Goal: Transaction & Acquisition: Purchase product/service

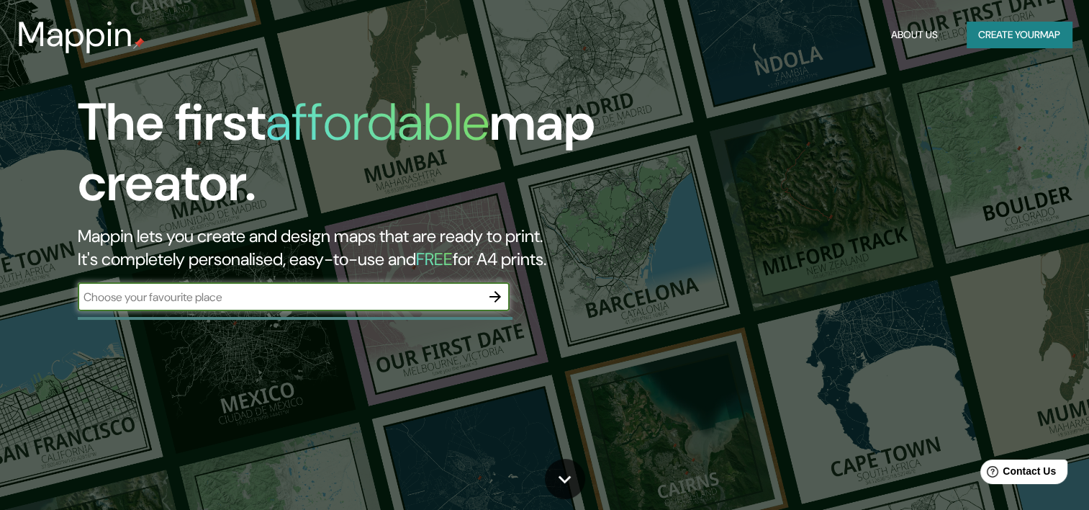
click at [438, 291] on input "text" at bounding box center [279, 297] width 403 height 17
type input "[GEOGRAPHIC_DATA]"
click at [487, 299] on icon "button" at bounding box center [495, 296] width 17 height 17
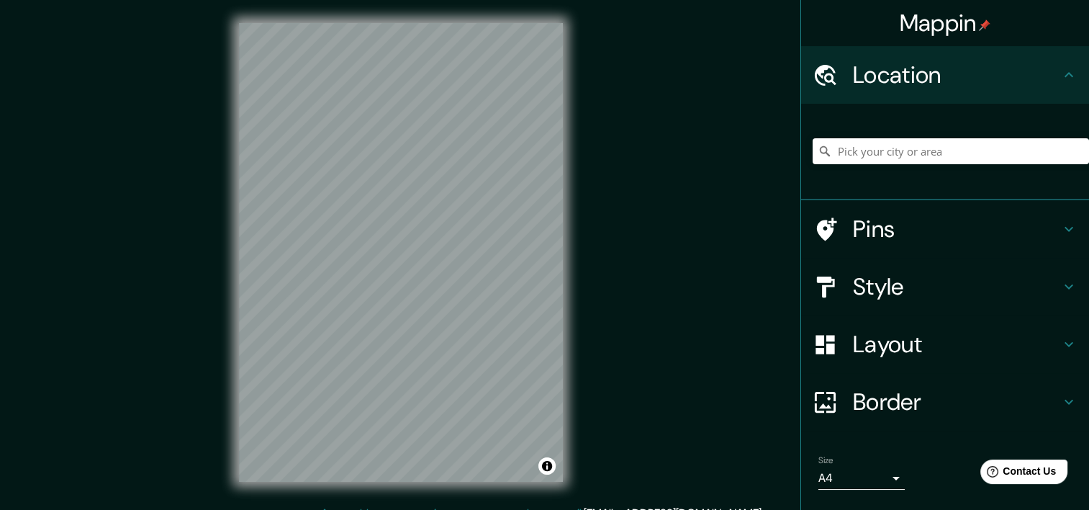
click at [388, 509] on html "Mappin Location Pins Style Layout Border Choose a border. Hint : you can make l…" at bounding box center [544, 255] width 1089 height 510
click at [889, 160] on input "Pick your city or area" at bounding box center [951, 151] width 276 height 26
click at [563, 233] on div "© Mapbox © OpenStreetMap Improve this map" at bounding box center [401, 252] width 370 height 505
click at [635, 404] on div "Mappin Location Recoleta, [GEOGRAPHIC_DATA][PERSON_NAME], [GEOGRAPHIC_DATA] Pin…" at bounding box center [544, 264] width 1089 height 528
click at [853, 276] on h4 "Style" at bounding box center [956, 286] width 207 height 29
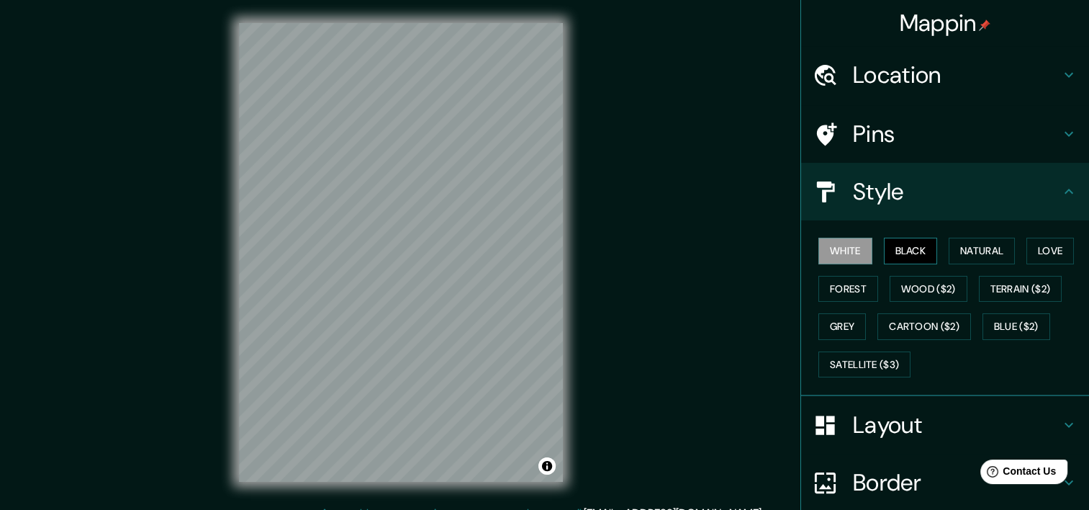
click at [895, 248] on button "Black" at bounding box center [911, 251] width 54 height 27
click at [217, 277] on div "© Mapbox © OpenStreetMap Improve this map" at bounding box center [401, 252] width 370 height 505
click at [568, 178] on div "© Mapbox © OpenStreetMap Improve this map" at bounding box center [401, 252] width 370 height 505
click at [879, 316] on button "Cartoon ($2)" at bounding box center [924, 326] width 94 height 27
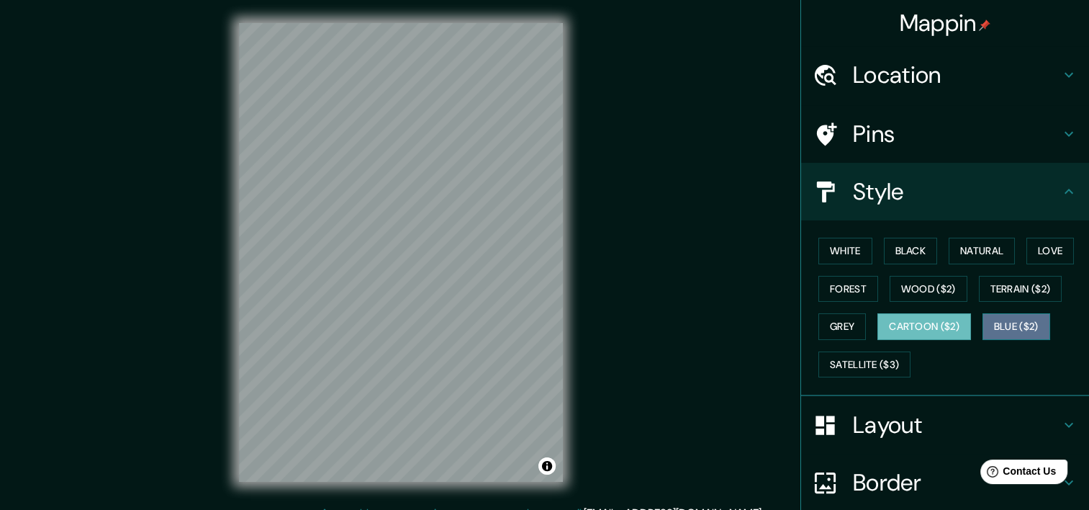
click at [988, 324] on button "Blue ($2)" at bounding box center [1016, 326] width 68 height 27
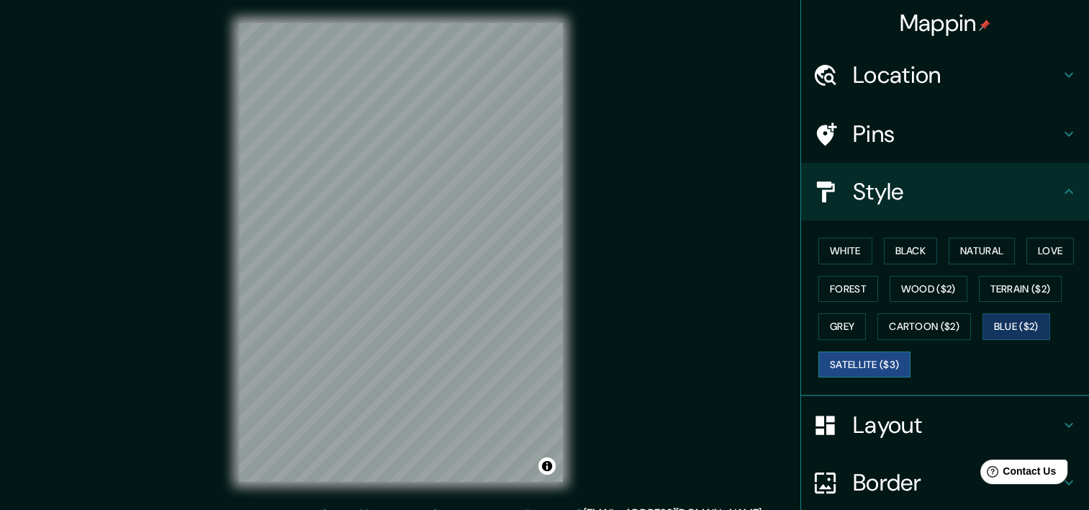
click at [875, 358] on button "Satellite ($3)" at bounding box center [864, 364] width 92 height 27
click at [1013, 319] on button "Blue ($2)" at bounding box center [1016, 326] width 68 height 27
click at [1054, 241] on button "Love" at bounding box center [1050, 251] width 48 height 27
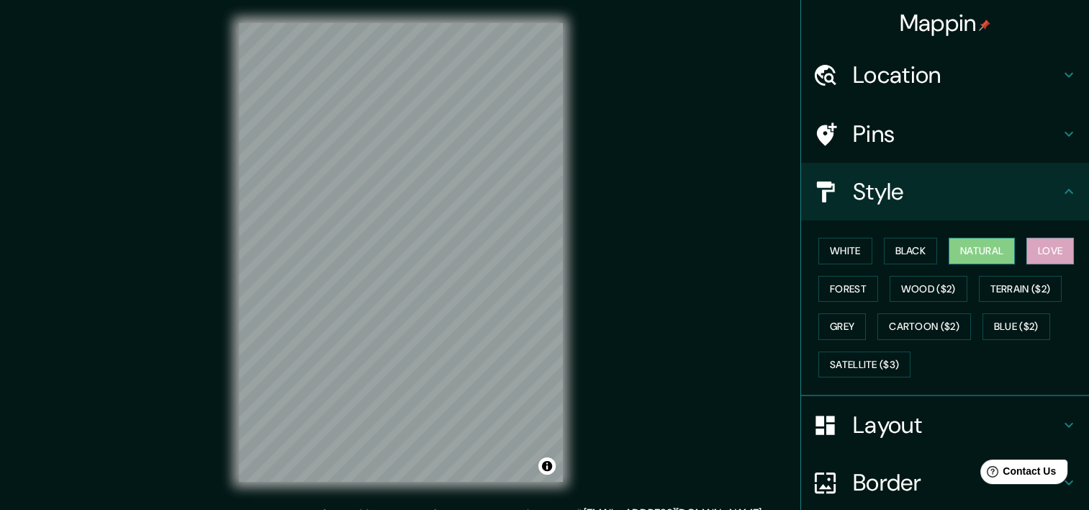
click at [965, 247] on button "Natural" at bounding box center [982, 251] width 66 height 27
click at [613, 256] on div "Mappin Location Recoleta, [GEOGRAPHIC_DATA][PERSON_NAME], [GEOGRAPHIC_DATA] Pin…" at bounding box center [544, 264] width 1089 height 528
click at [900, 251] on button "Black" at bounding box center [911, 251] width 54 height 27
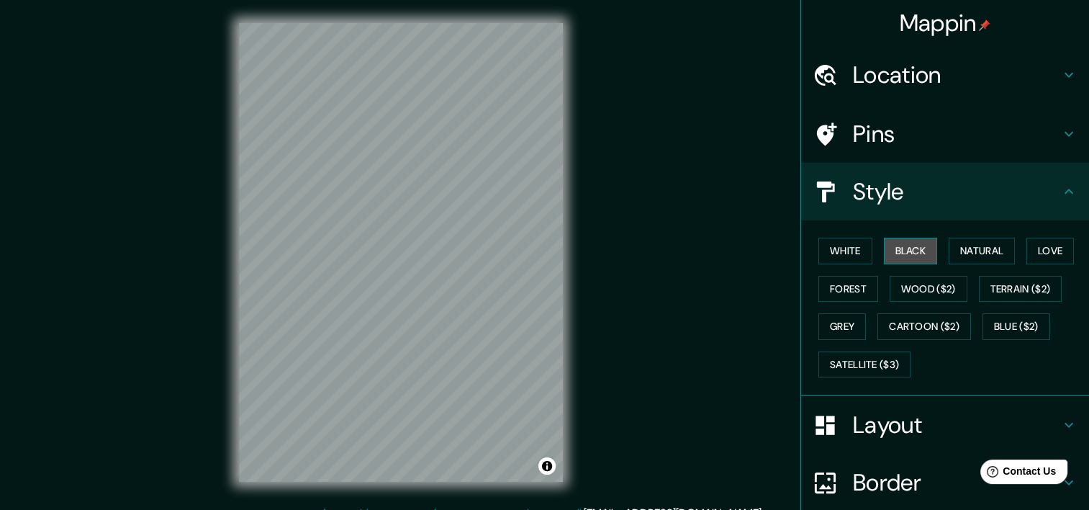
click at [884, 248] on button "Black" at bounding box center [911, 251] width 54 height 27
click at [838, 253] on button "White" at bounding box center [845, 251] width 54 height 27
click at [628, 261] on div "Mappin Location Recoleta, [GEOGRAPHIC_DATA][PERSON_NAME], [GEOGRAPHIC_DATA] Pin…" at bounding box center [544, 264] width 1089 height 528
click at [889, 96] on div "Location" at bounding box center [945, 75] width 288 height 58
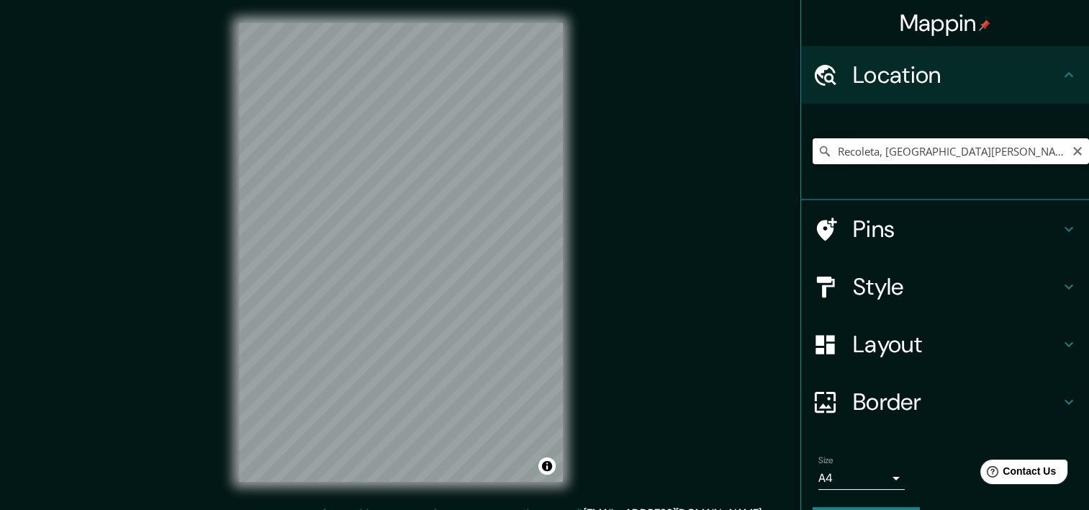
click at [889, 150] on input "Recoleta, [GEOGRAPHIC_DATA][PERSON_NAME], [GEOGRAPHIC_DATA]" at bounding box center [951, 151] width 276 height 26
click at [869, 143] on input "Universidad, [GEOGRAPHIC_DATA], [GEOGRAPHIC_DATA][PERSON_NAME], [GEOGRAPHIC_DAT…" at bounding box center [951, 151] width 276 height 26
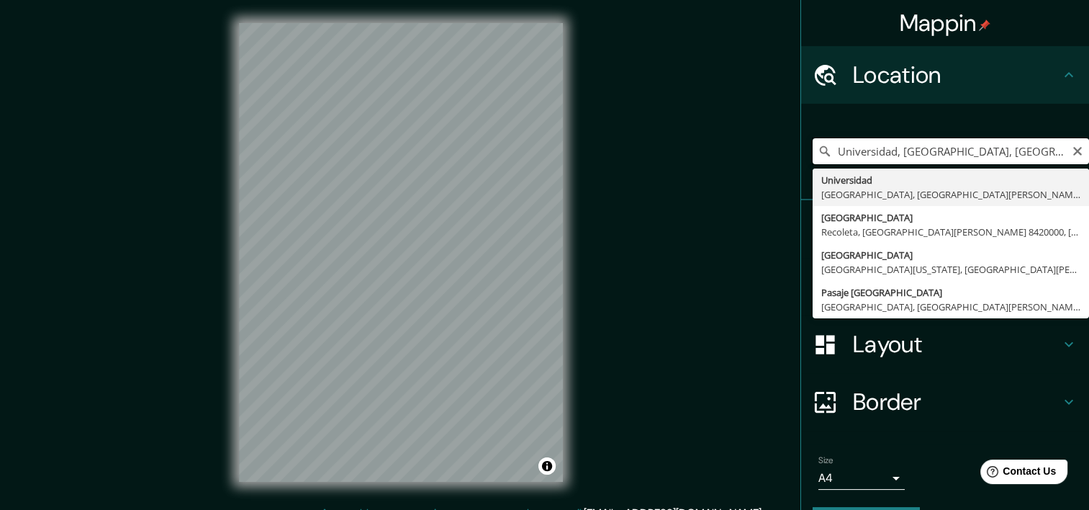
click at [869, 143] on input "Universidad, [GEOGRAPHIC_DATA], [GEOGRAPHIC_DATA][PERSON_NAME], [GEOGRAPHIC_DAT…" at bounding box center [951, 151] width 276 height 26
paste input "Av. Diagonal Paraguay y Av. [PERSON_NAME]"
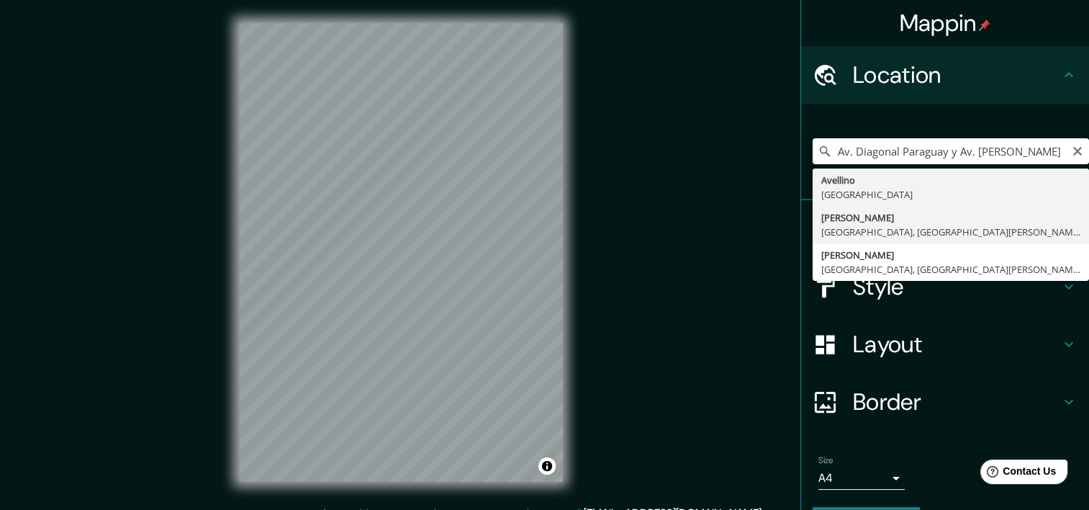
type input "[PERSON_NAME], [GEOGRAPHIC_DATA], [GEOGRAPHIC_DATA][PERSON_NAME], [GEOGRAPHIC_D…"
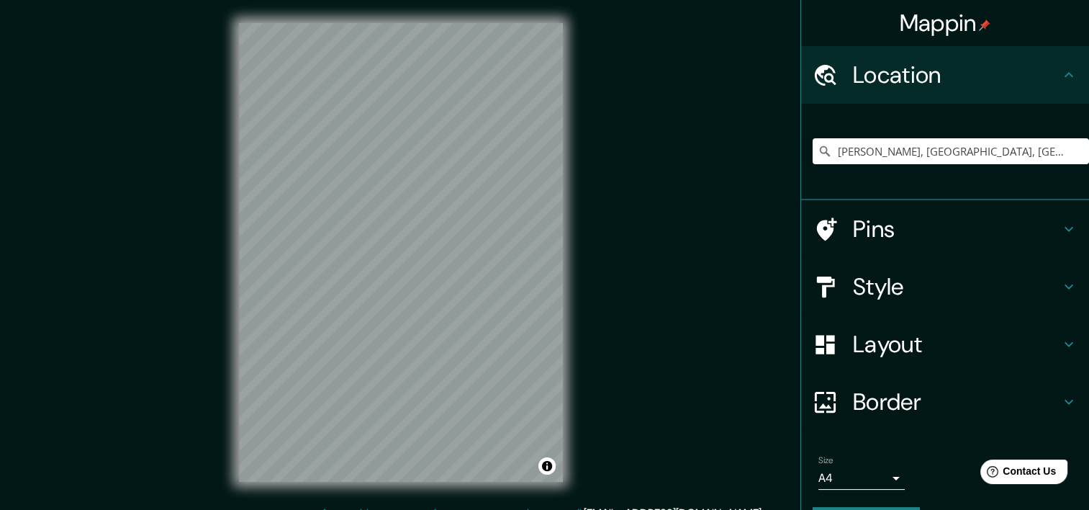
click at [409, 509] on html "Mappin Location [GEOGRAPHIC_DATA], [GEOGRAPHIC_DATA], [GEOGRAPHIC_DATA][PERSON_…" at bounding box center [544, 255] width 1089 height 510
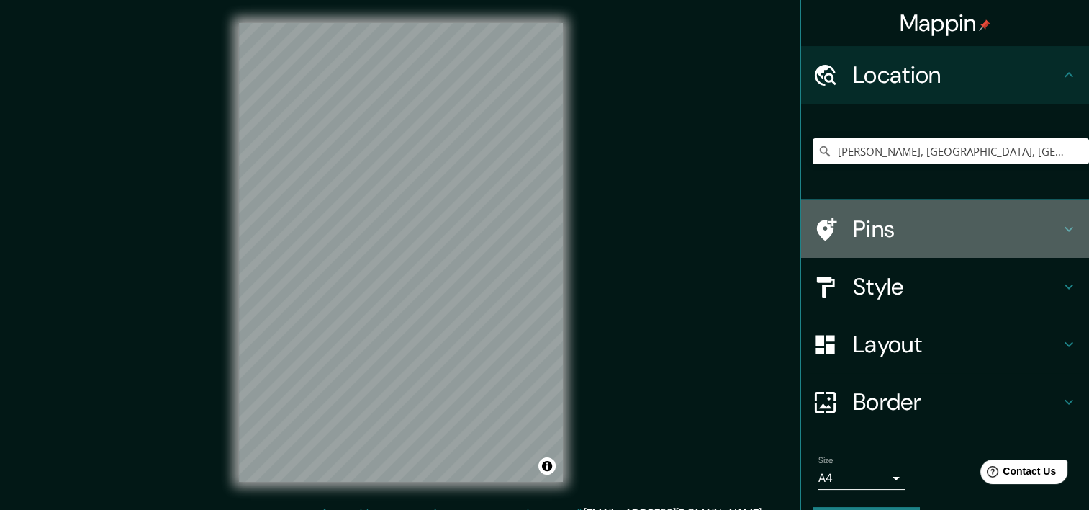
click at [861, 235] on h4 "Pins" at bounding box center [956, 228] width 207 height 29
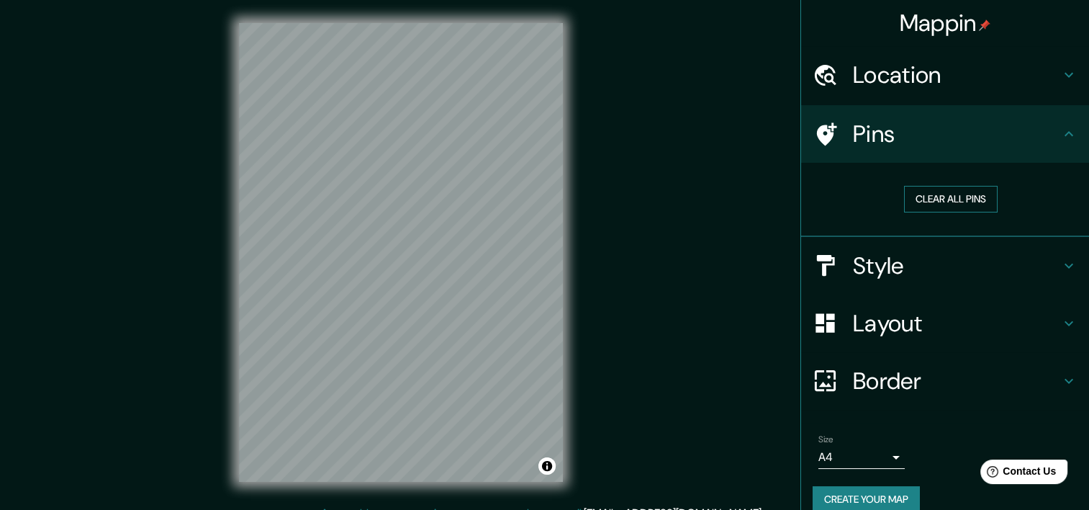
click at [918, 202] on button "Clear all pins" at bounding box center [951, 199] width 94 height 27
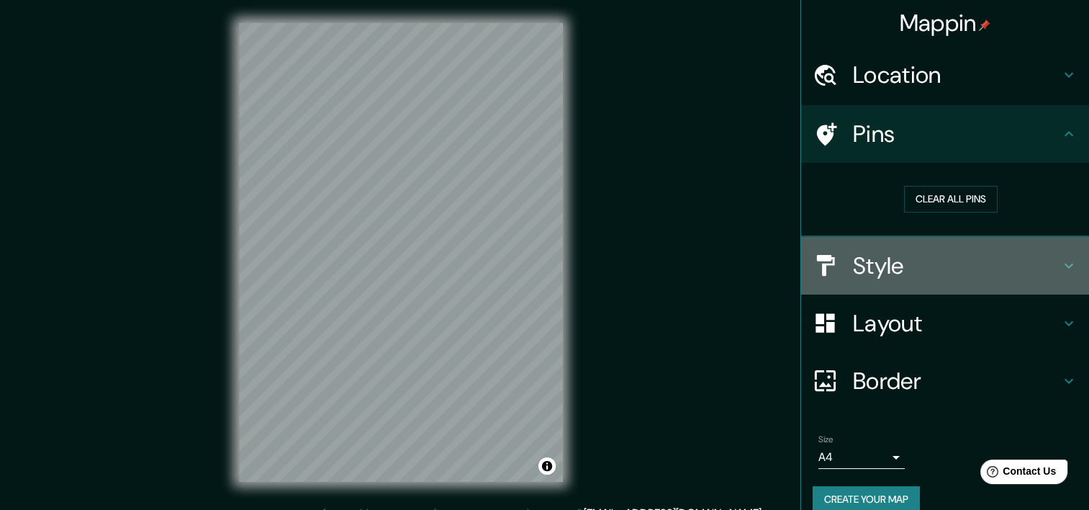
click at [853, 276] on h4 "Style" at bounding box center [956, 265] width 207 height 29
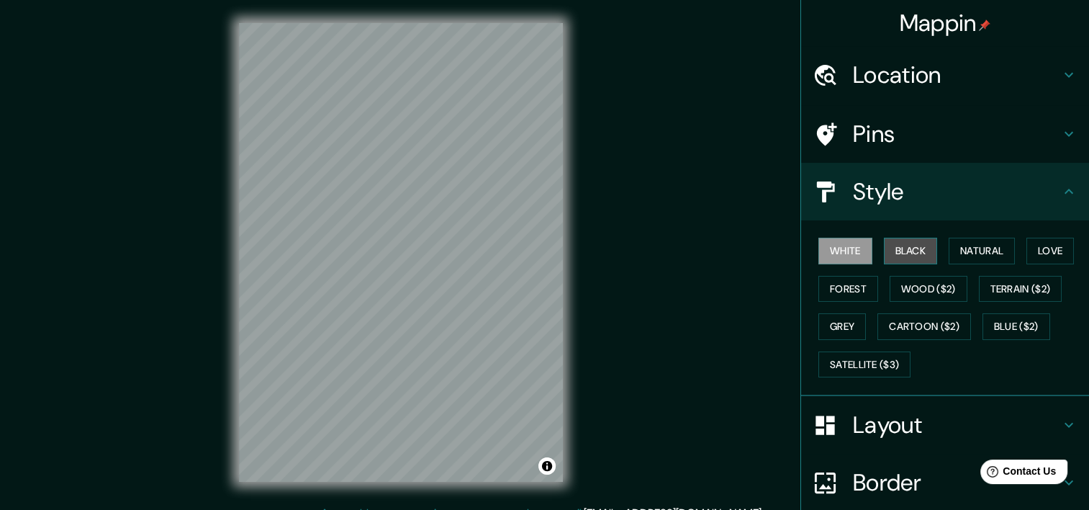
click at [897, 252] on button "Black" at bounding box center [911, 251] width 54 height 27
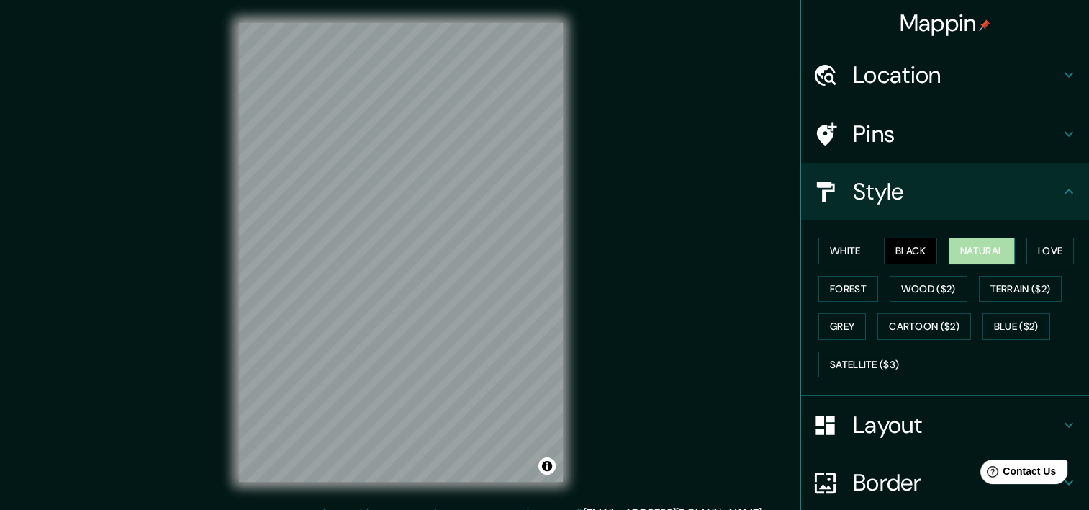
click at [963, 247] on button "Natural" at bounding box center [982, 251] width 66 height 27
click at [1046, 245] on button "Love" at bounding box center [1050, 251] width 48 height 27
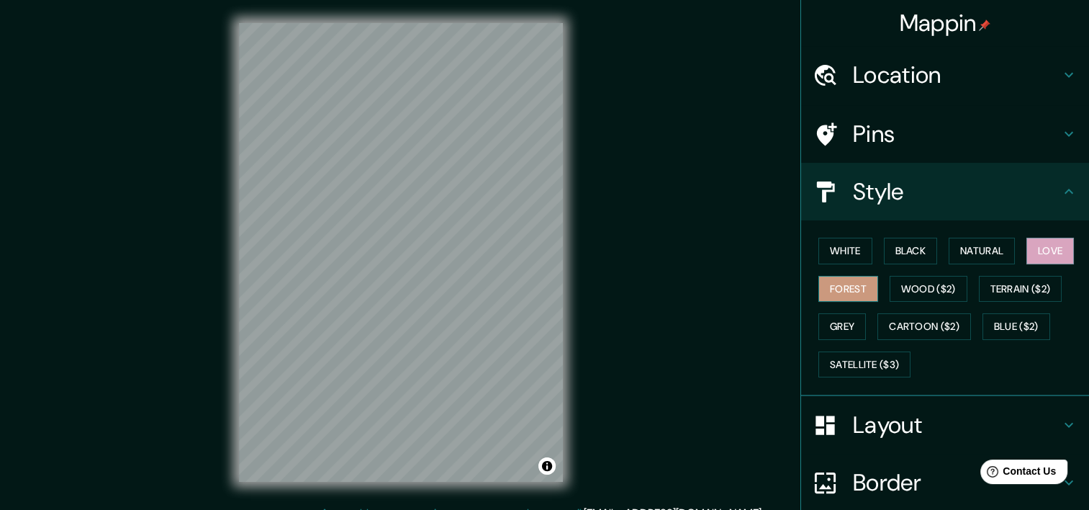
click at [836, 294] on button "Forest" at bounding box center [848, 289] width 60 height 27
click at [891, 289] on button "Wood ($2)" at bounding box center [929, 289] width 78 height 27
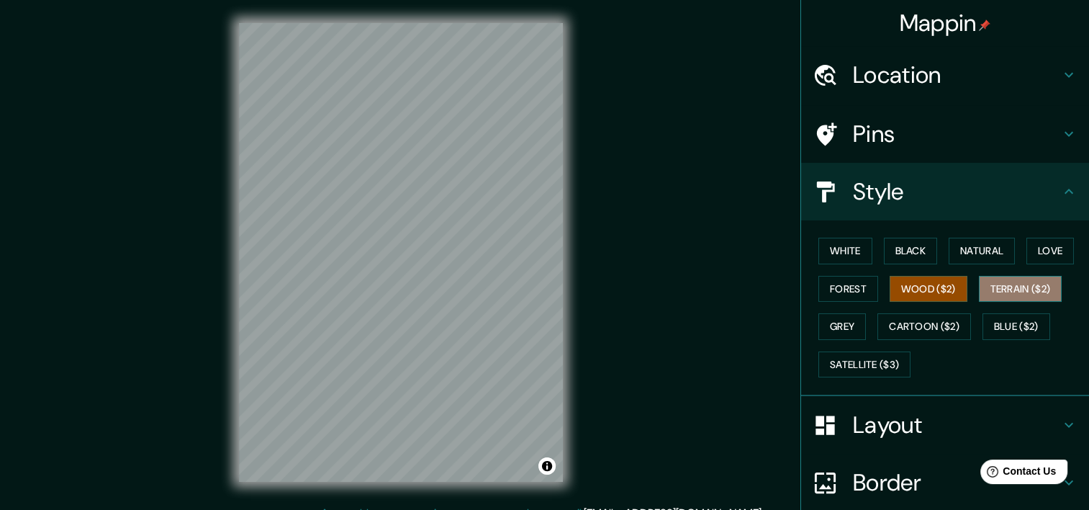
click at [982, 283] on button "Terrain ($2)" at bounding box center [1020, 289] width 83 height 27
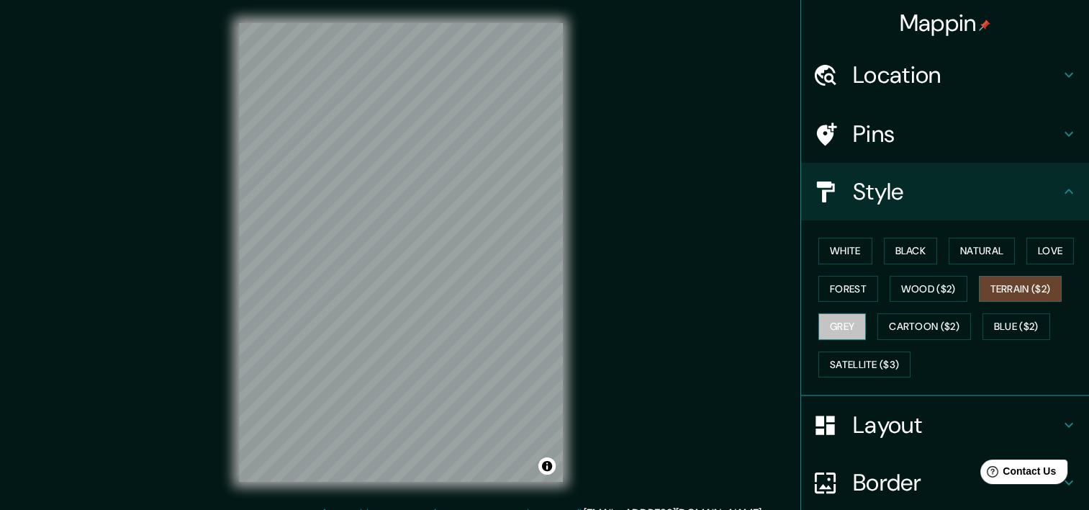
click at [838, 322] on button "Grey" at bounding box center [842, 326] width 48 height 27
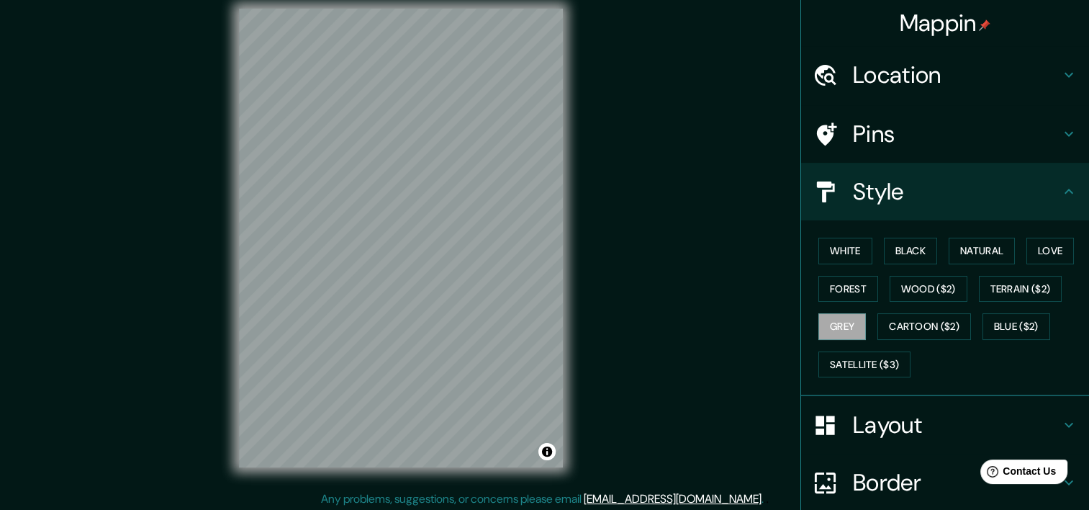
scroll to position [18, 0]
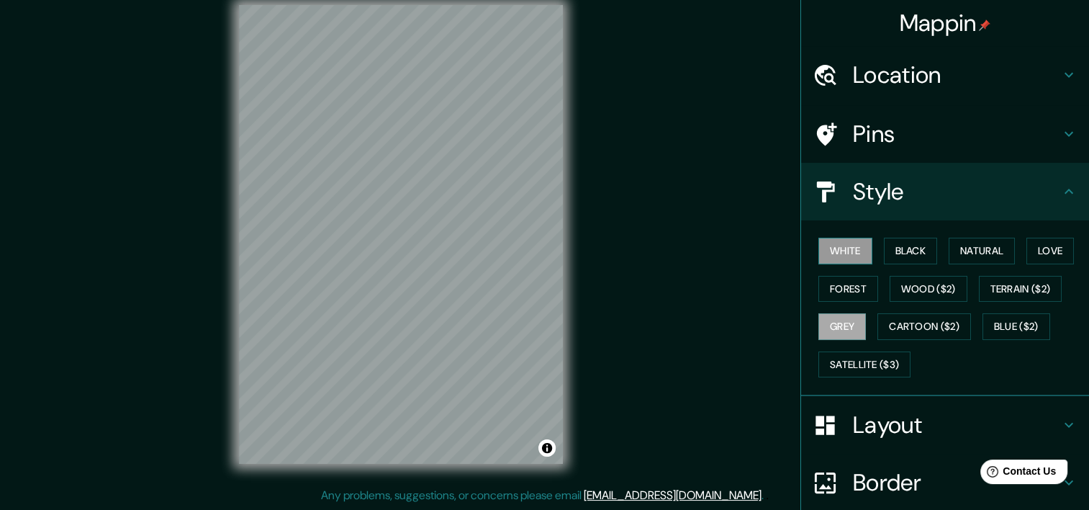
click at [851, 252] on button "White" at bounding box center [845, 251] width 54 height 27
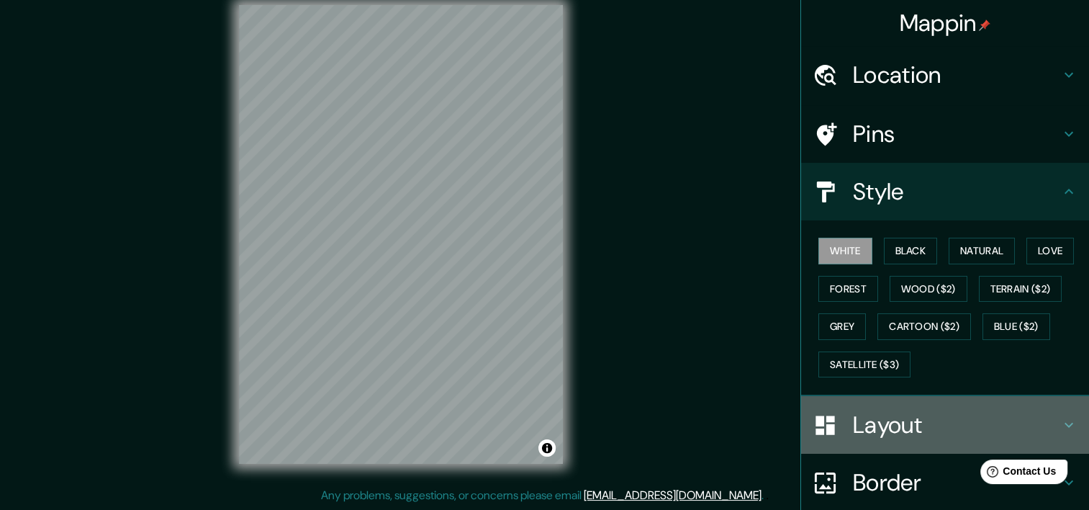
click at [861, 417] on h4 "Layout" at bounding box center [956, 424] width 207 height 29
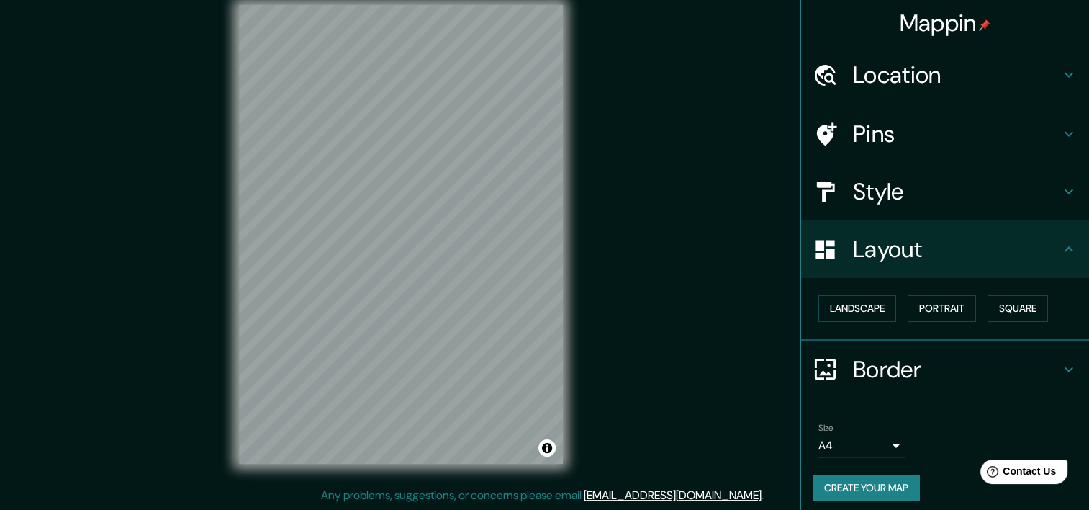
scroll to position [6, 0]
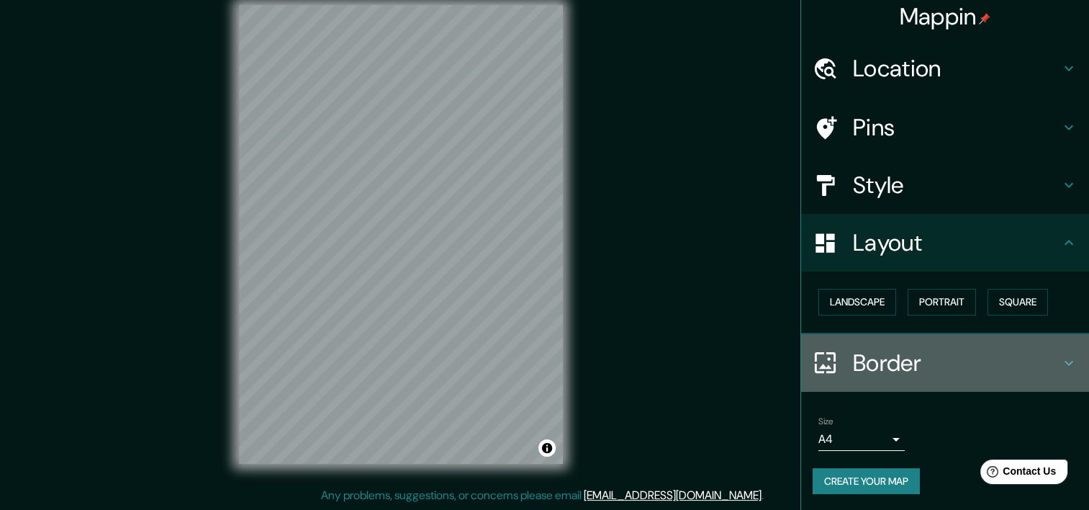
click at [881, 365] on h4 "Border" at bounding box center [956, 362] width 207 height 29
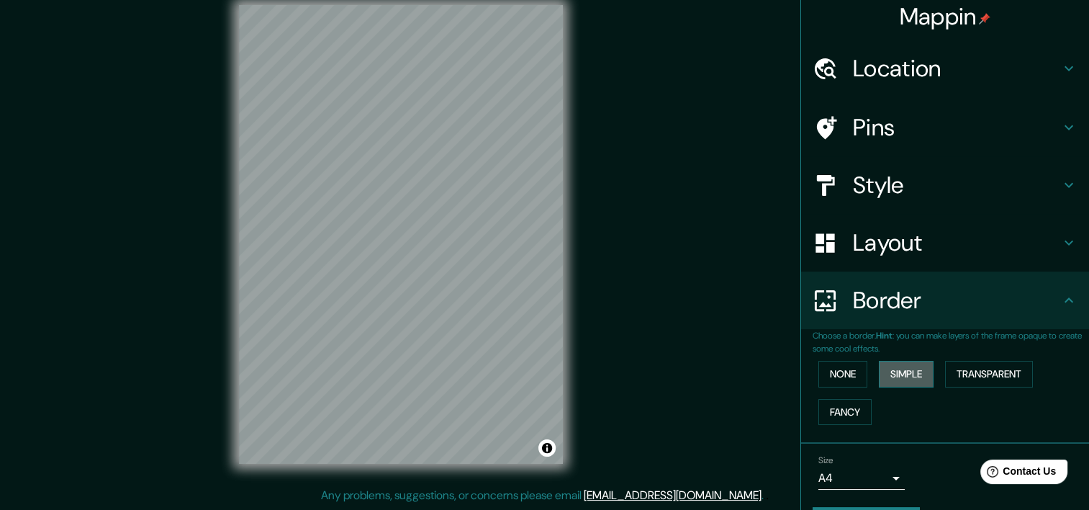
click at [889, 374] on button "Simple" at bounding box center [906, 374] width 55 height 27
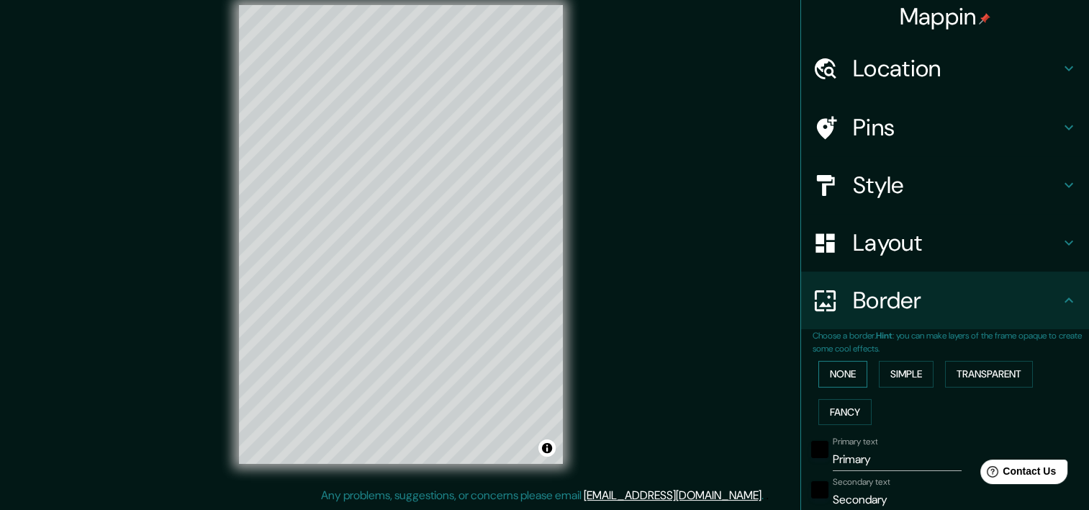
click at [836, 371] on button "None" at bounding box center [842, 374] width 49 height 27
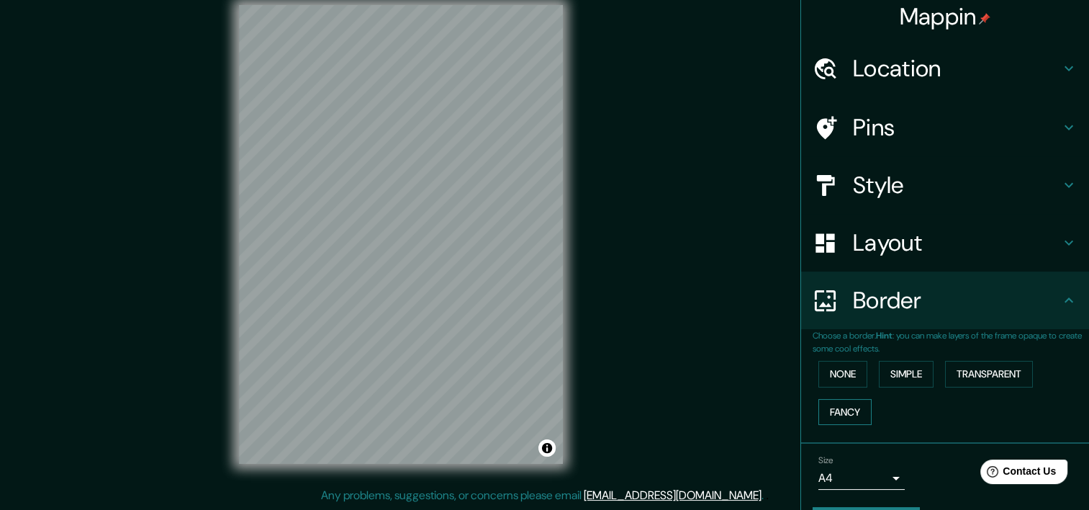
click at [843, 417] on button "Fancy" at bounding box center [844, 412] width 53 height 27
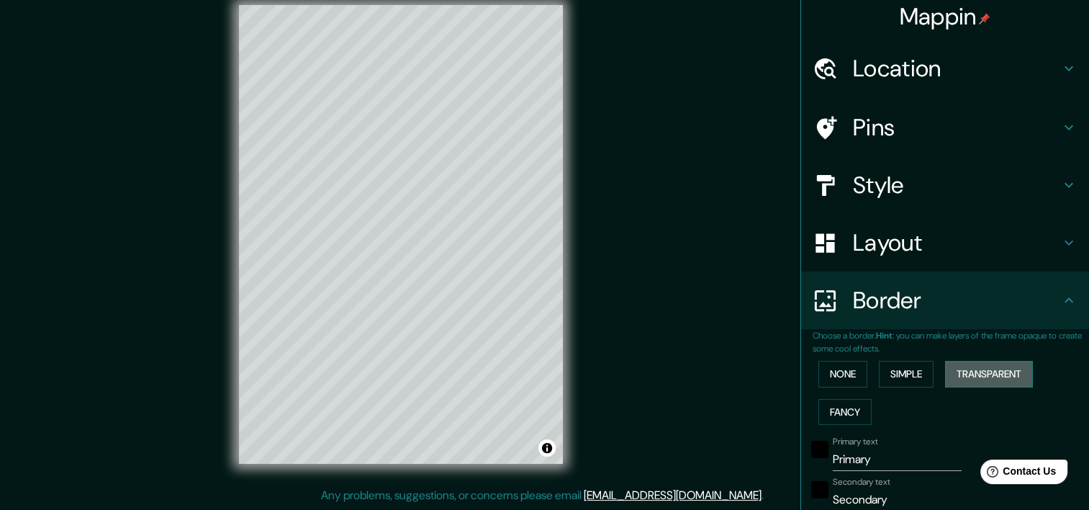
click at [991, 376] on button "Transparent" at bounding box center [989, 374] width 88 height 27
click at [847, 376] on button "None" at bounding box center [842, 374] width 49 height 27
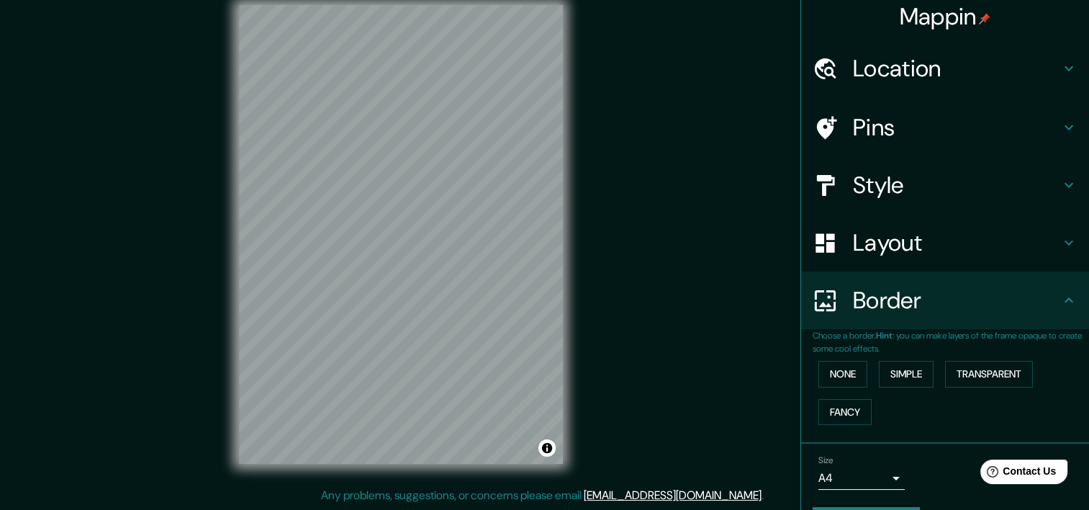
scroll to position [46, 0]
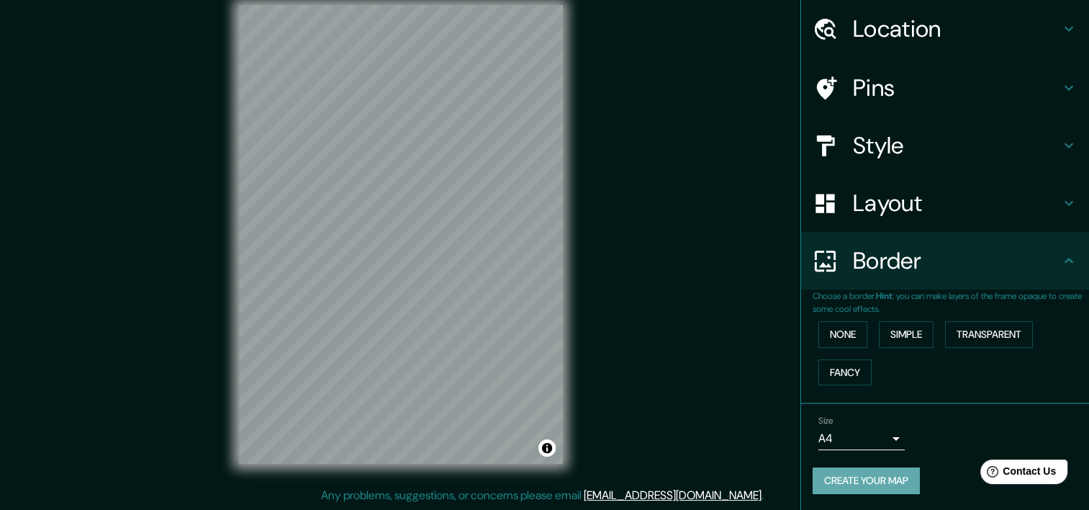
click at [851, 476] on button "Create your map" at bounding box center [866, 480] width 107 height 27
click at [846, 474] on button "Create your map" at bounding box center [866, 480] width 107 height 27
click at [839, 335] on button "None" at bounding box center [842, 334] width 49 height 27
click at [875, 438] on body "Mappin Location [GEOGRAPHIC_DATA], [GEOGRAPHIC_DATA], [GEOGRAPHIC_DATA][PERSON_…" at bounding box center [544, 237] width 1089 height 510
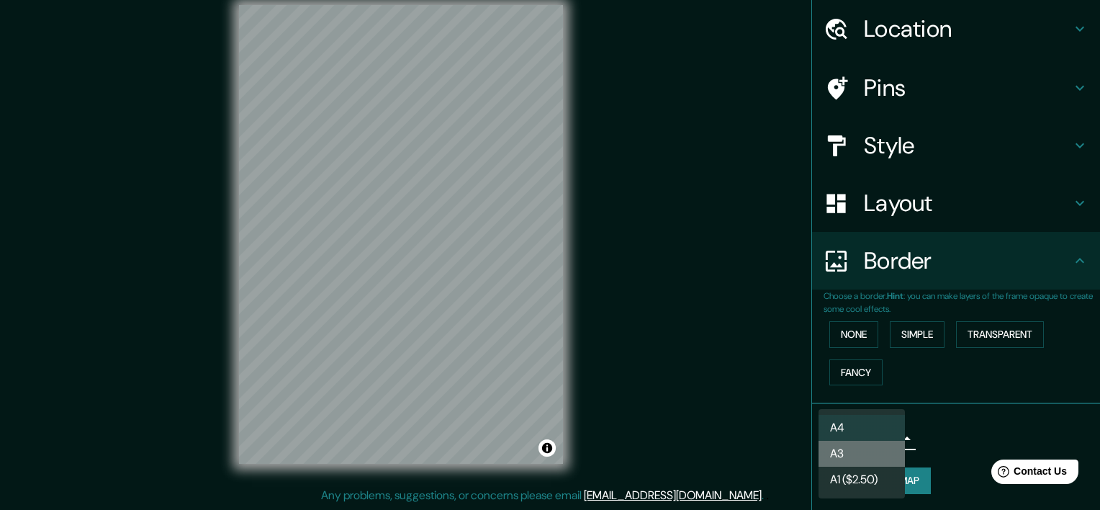
click at [861, 459] on li "A3" at bounding box center [861, 453] width 86 height 26
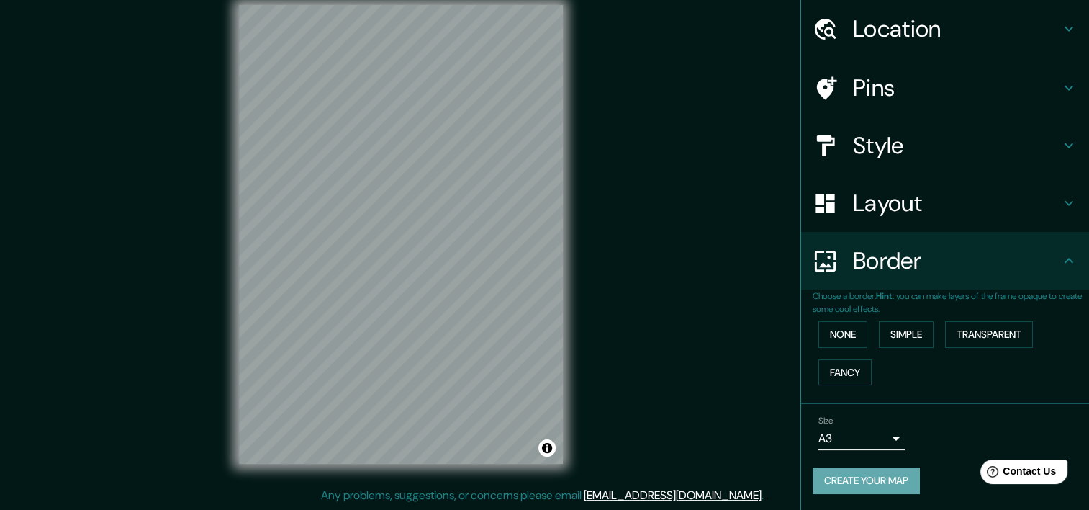
click at [855, 481] on button "Create your map" at bounding box center [866, 480] width 107 height 27
click at [712, 43] on div "Mappin Location [GEOGRAPHIC_DATA], [GEOGRAPHIC_DATA], [GEOGRAPHIC_DATA][PERSON_…" at bounding box center [544, 246] width 1089 height 528
click at [864, 210] on h4 "Layout" at bounding box center [956, 203] width 207 height 29
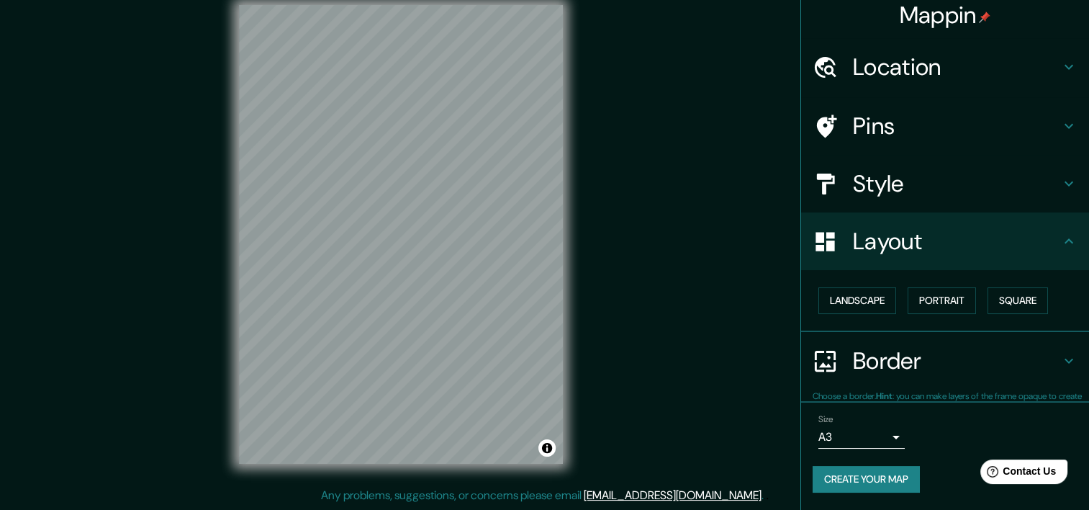
scroll to position [6, 0]
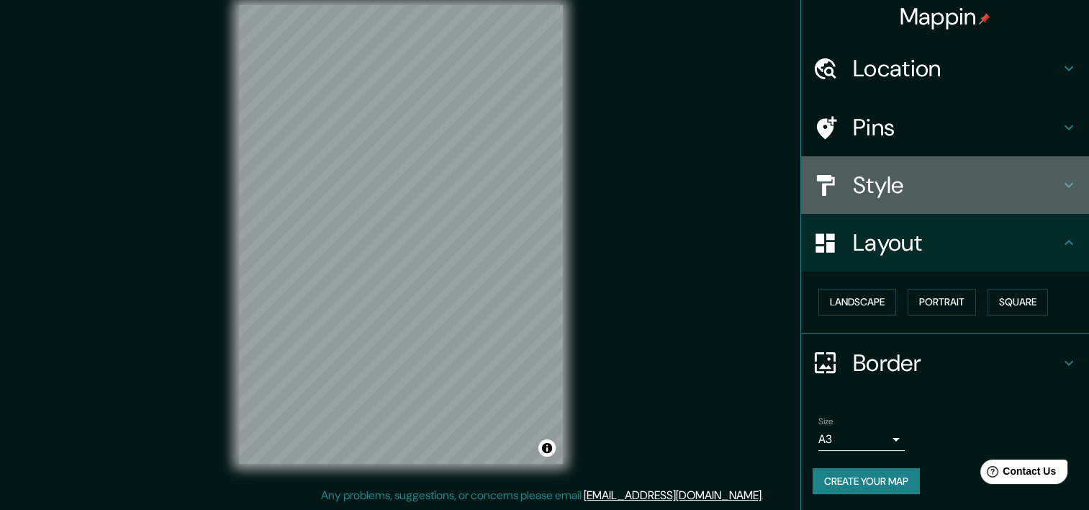
click at [861, 197] on h4 "Style" at bounding box center [956, 185] width 207 height 29
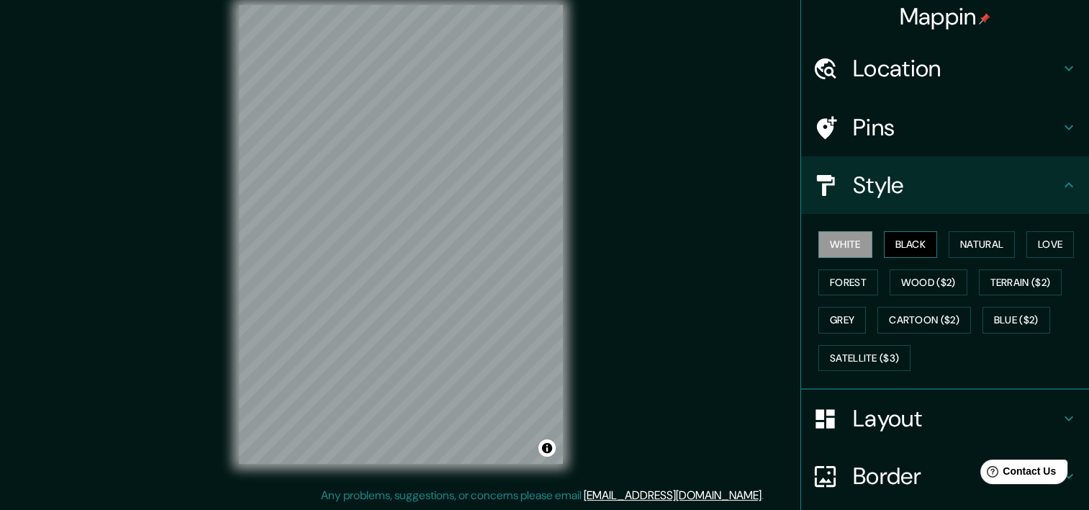
click at [898, 242] on button "Black" at bounding box center [911, 244] width 54 height 27
click at [959, 237] on button "Natural" at bounding box center [982, 244] width 66 height 27
click at [823, 245] on button "White" at bounding box center [845, 244] width 54 height 27
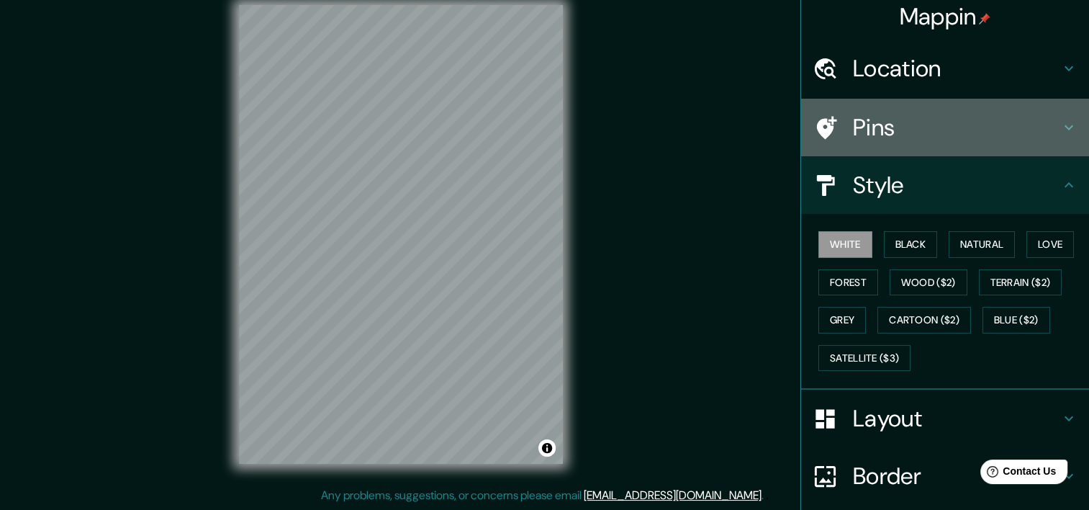
click at [872, 132] on h4 "Pins" at bounding box center [956, 127] width 207 height 29
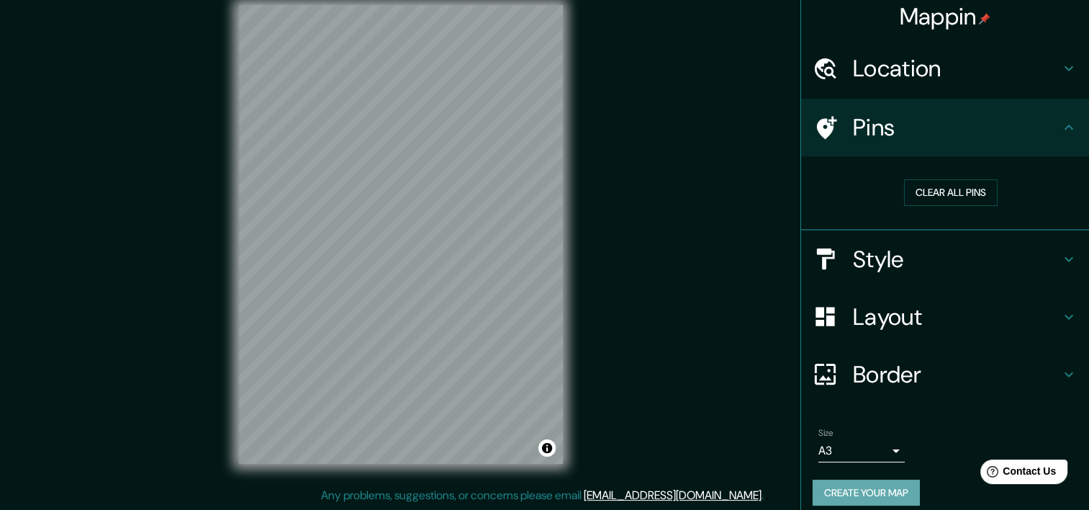
click at [846, 479] on button "Create your map" at bounding box center [866, 492] width 107 height 27
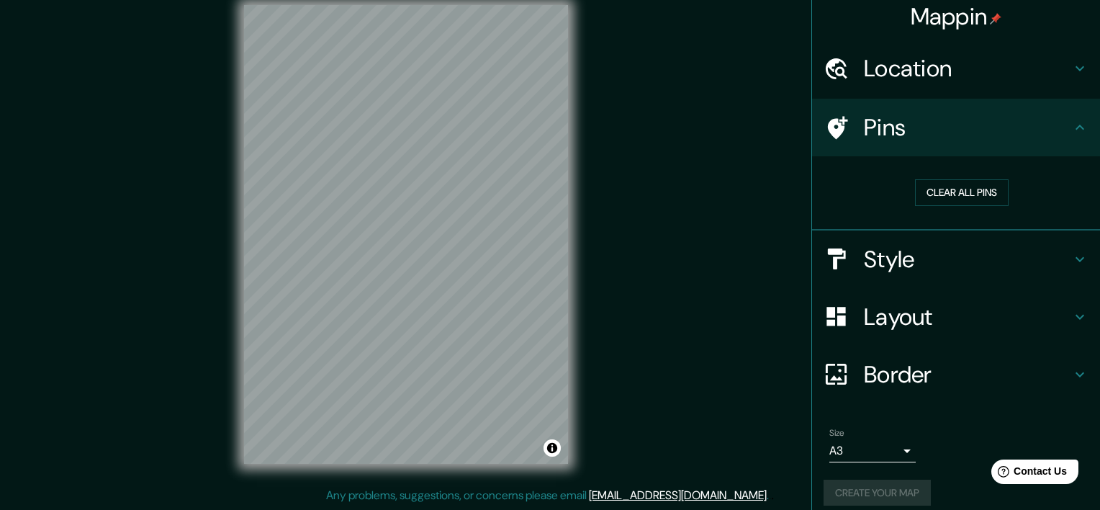
click at [867, 446] on body "Mappin Location [GEOGRAPHIC_DATA], [GEOGRAPHIC_DATA], [GEOGRAPHIC_DATA][PERSON_…" at bounding box center [550, 237] width 1100 height 510
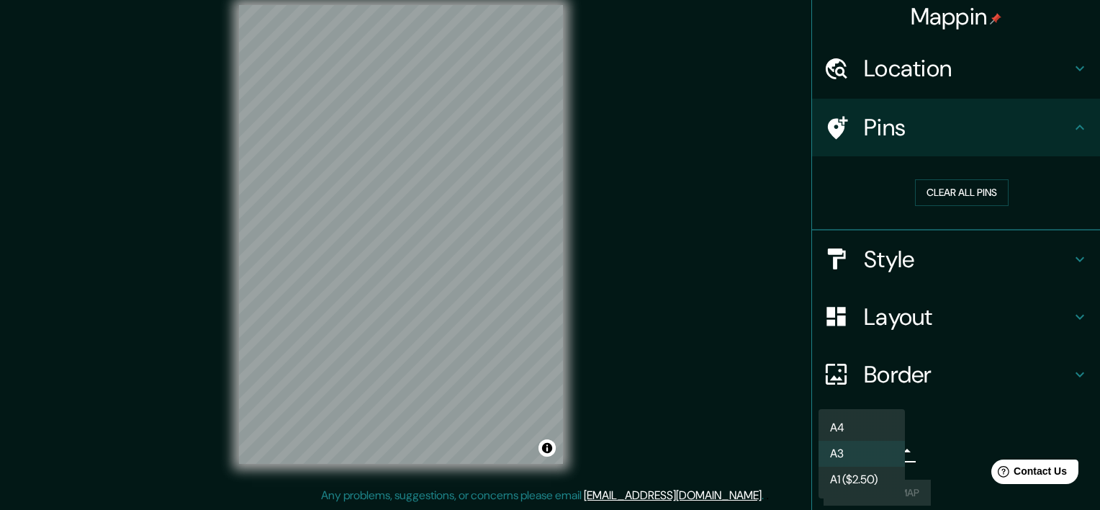
click at [861, 421] on li "A4" at bounding box center [861, 428] width 86 height 26
type input "single"
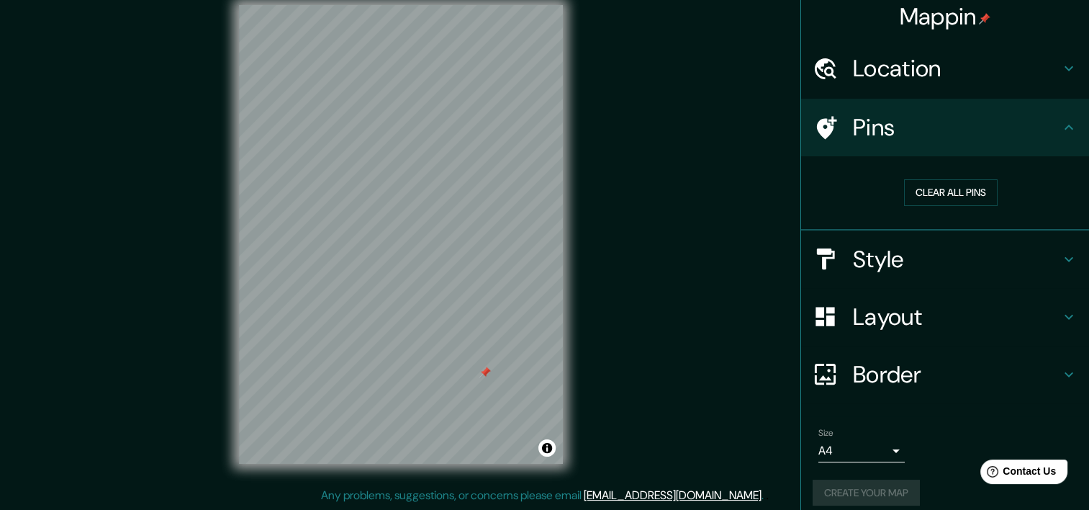
drag, startPoint x: 452, startPoint y: 343, endPoint x: 484, endPoint y: 374, distance: 44.3
click at [484, 374] on div at bounding box center [485, 372] width 12 height 12
click at [496, 366] on div at bounding box center [500, 363] width 12 height 12
click at [496, 365] on div at bounding box center [499, 362] width 12 height 12
click at [501, 368] on div at bounding box center [505, 368] width 12 height 12
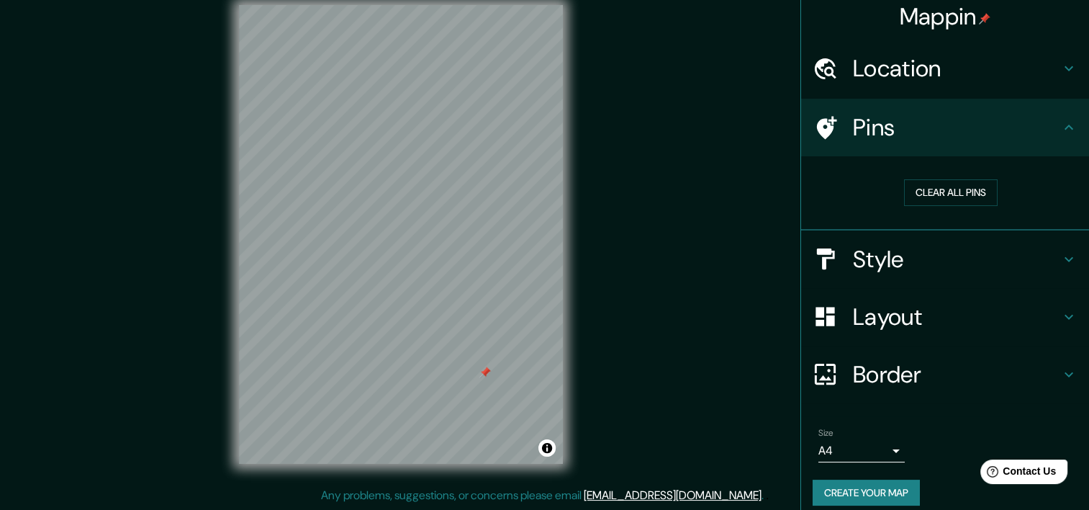
click at [484, 370] on div at bounding box center [485, 372] width 12 height 12
click at [544, 453] on button "Toggle attribution" at bounding box center [546, 447] width 17 height 17
click at [826, 489] on button "Create your map" at bounding box center [866, 492] width 107 height 27
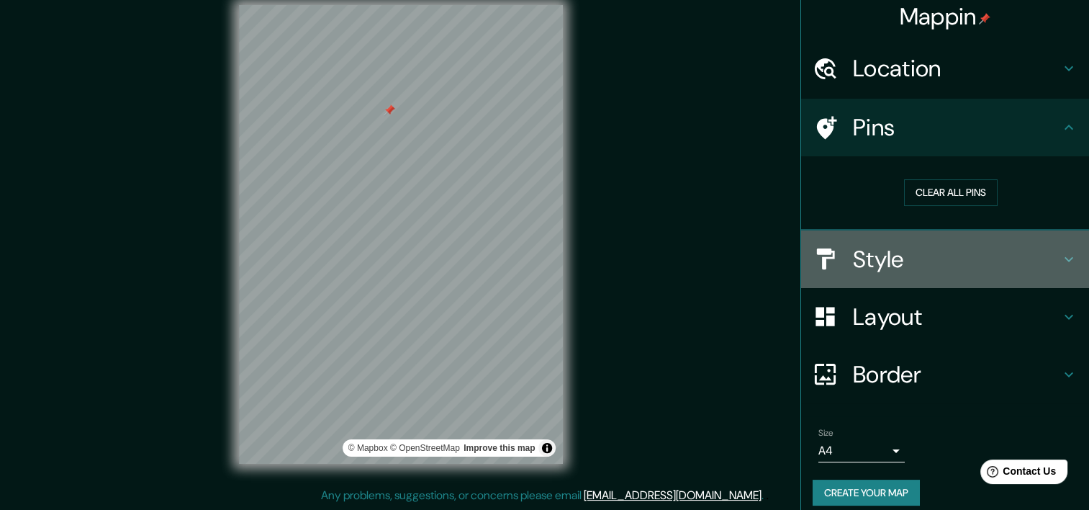
click at [910, 247] on h4 "Style" at bounding box center [956, 259] width 207 height 29
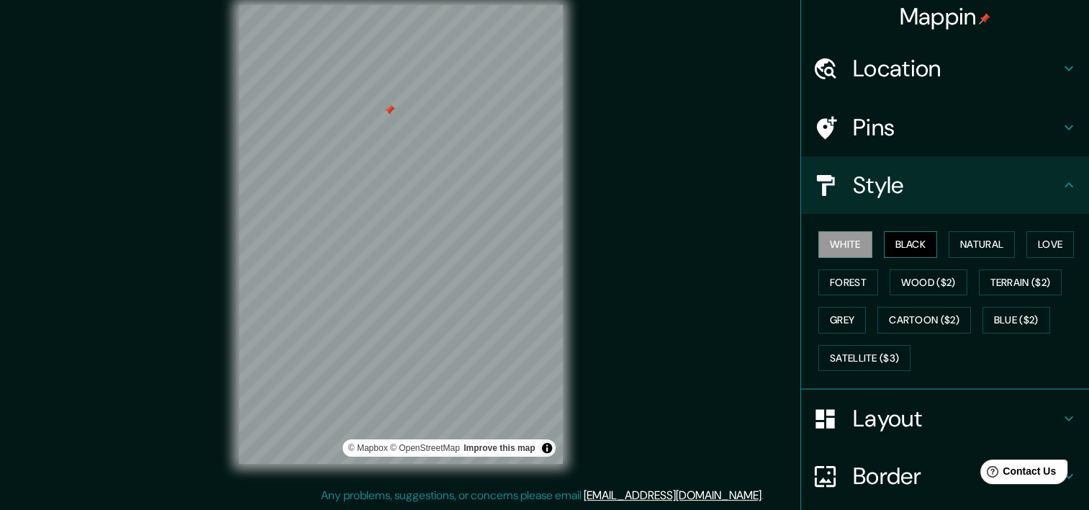
click at [921, 239] on button "Black" at bounding box center [911, 244] width 54 height 27
click at [949, 236] on button "Natural" at bounding box center [982, 244] width 66 height 27
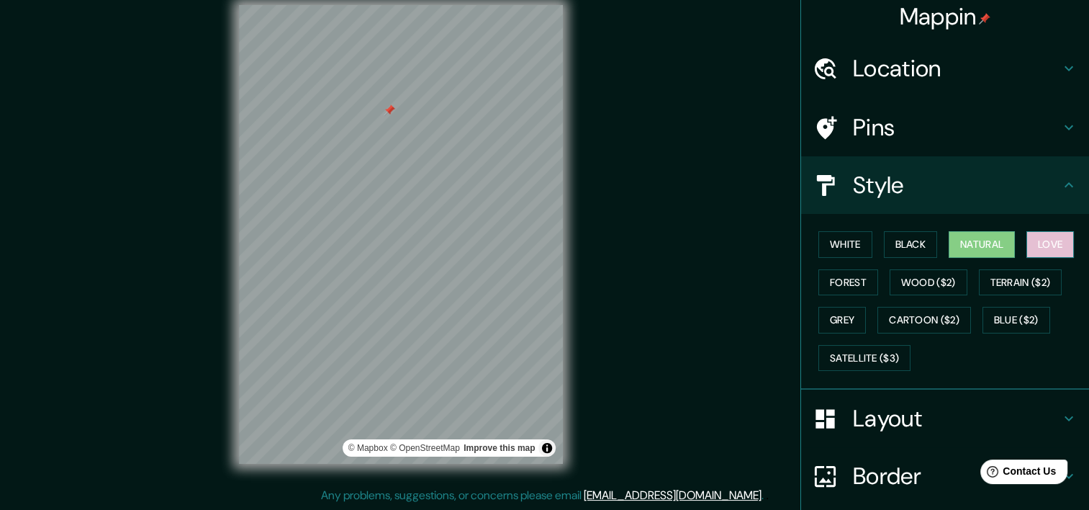
click at [1041, 242] on button "Love" at bounding box center [1050, 244] width 48 height 27
click at [818, 273] on button "Forest" at bounding box center [848, 282] width 60 height 27
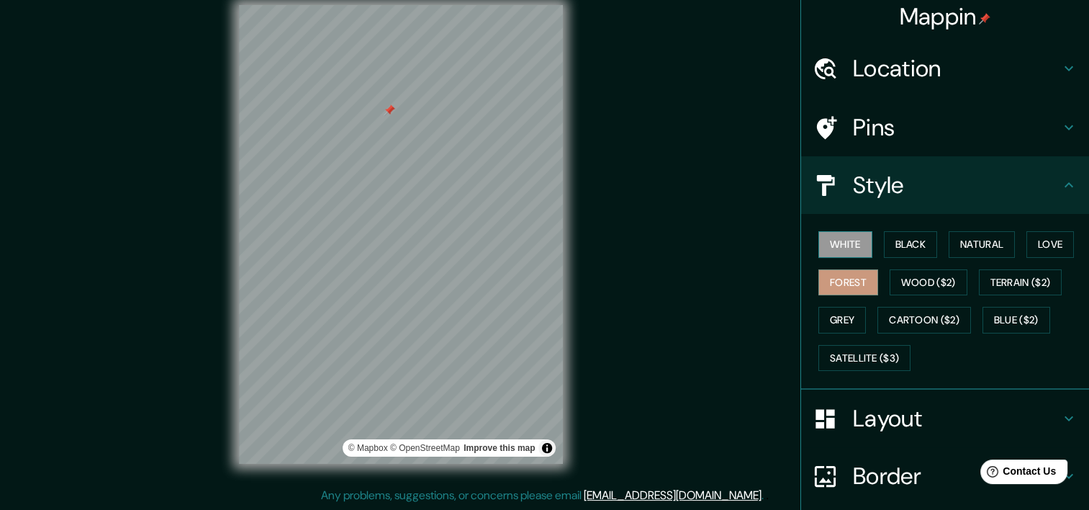
click at [846, 242] on button "White" at bounding box center [845, 244] width 54 height 27
click at [897, 242] on button "Black" at bounding box center [911, 244] width 54 height 27
click at [826, 238] on button "White" at bounding box center [845, 244] width 54 height 27
